Goal: Information Seeking & Learning: Learn about a topic

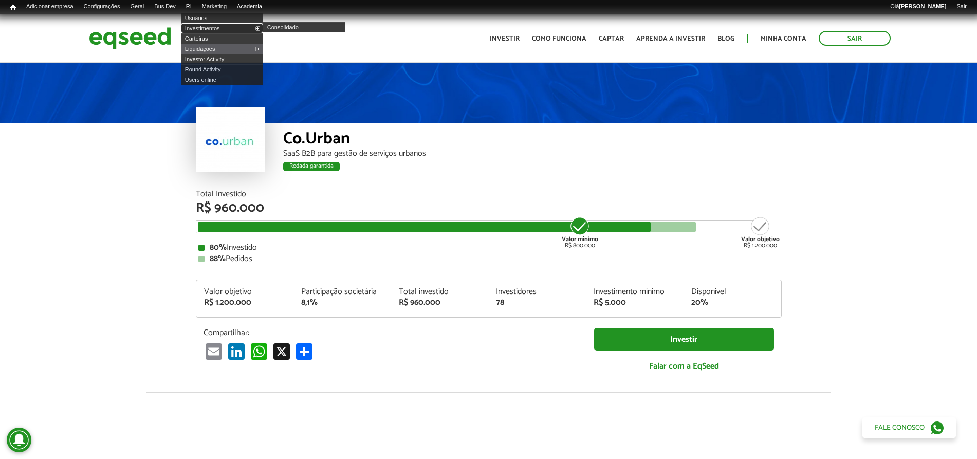
click at [210, 26] on link "Investimentos" at bounding box center [222, 28] width 82 height 10
